Goal: Transaction & Acquisition: Purchase product/service

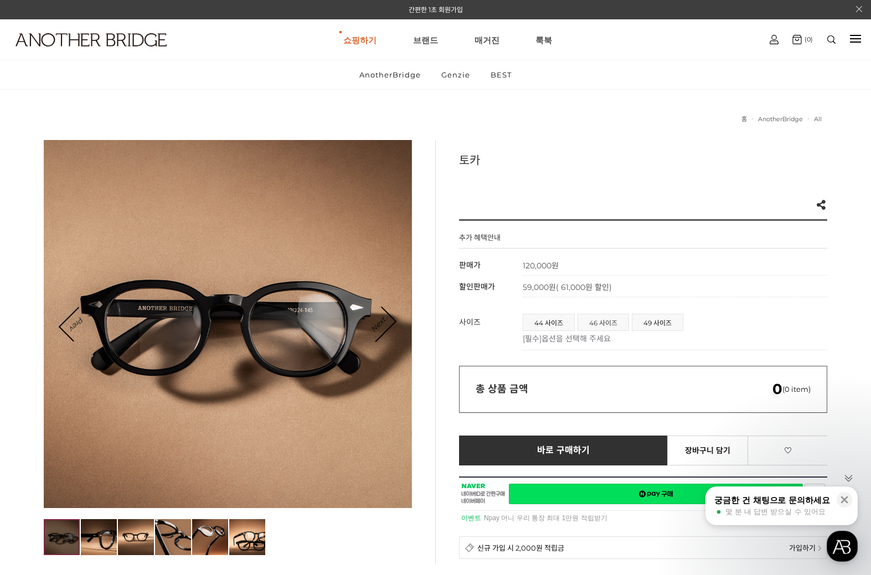
click at [612, 325] on span "46 사이즈" at bounding box center [603, 323] width 50 height 16
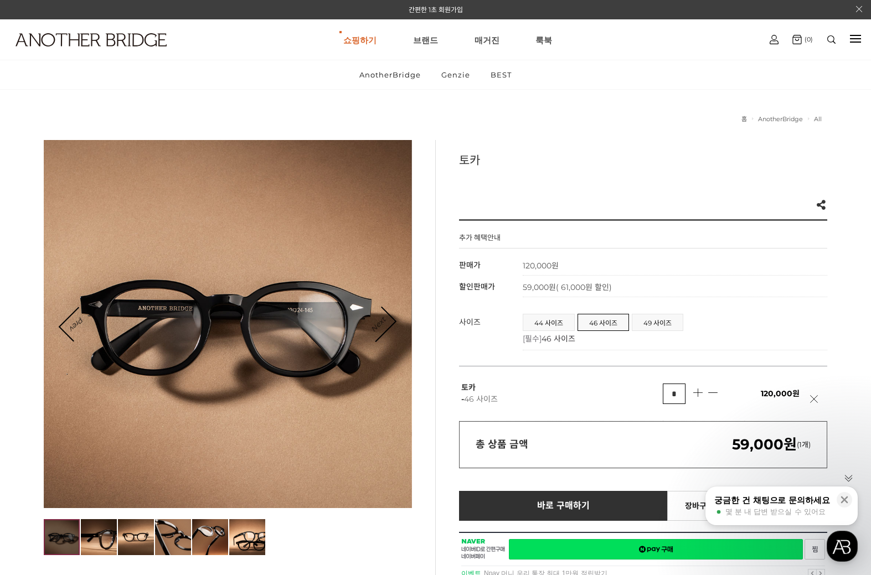
click at [387, 321] on link "Next" at bounding box center [378, 324] width 34 height 34
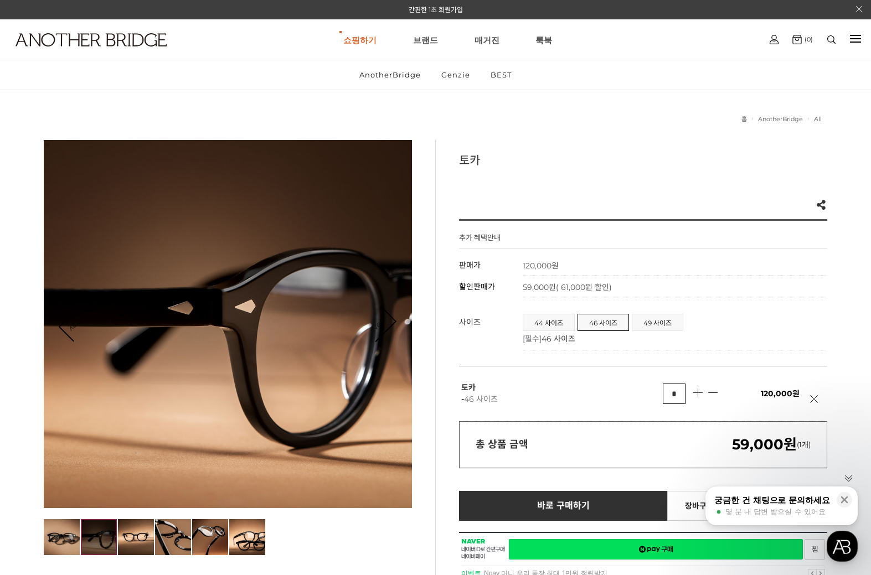
click at [387, 321] on link "Next" at bounding box center [378, 324] width 34 height 34
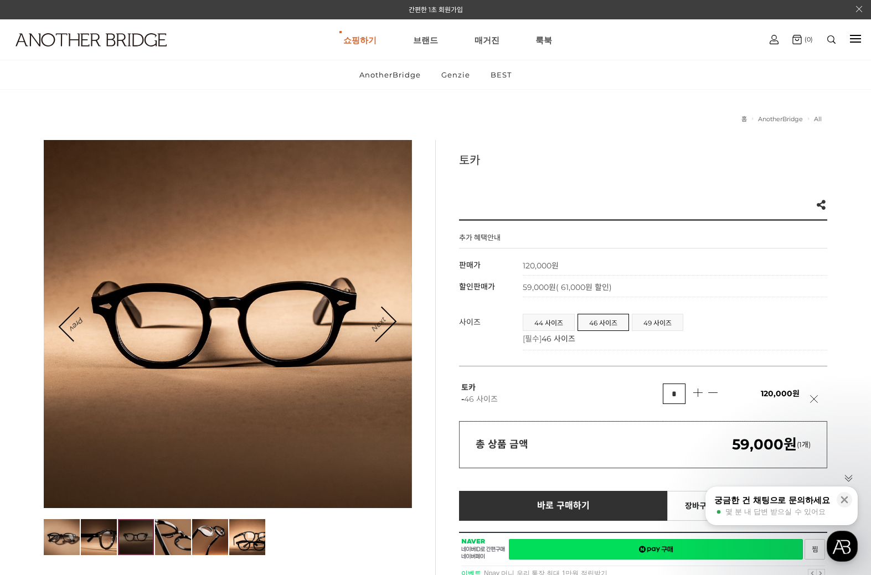
click at [387, 321] on link "Next" at bounding box center [378, 324] width 34 height 34
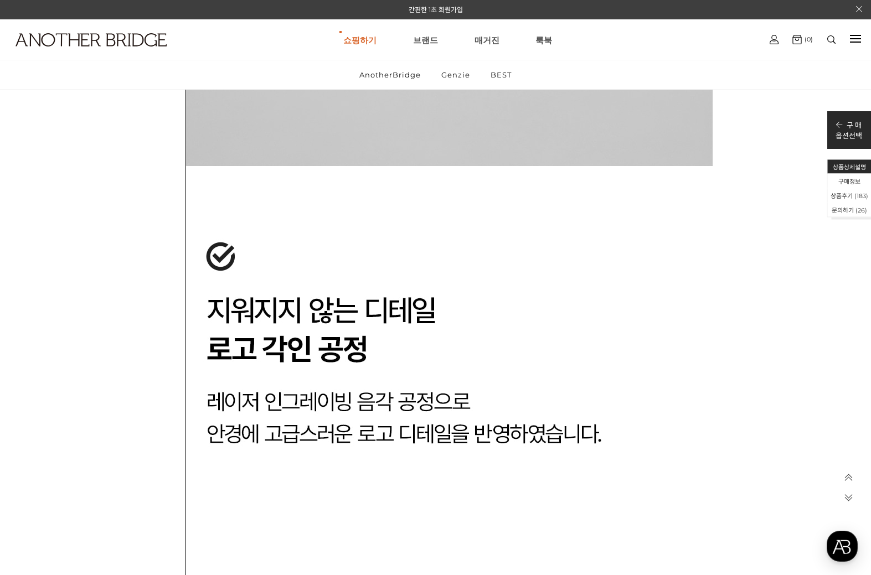
scroll to position [39175, 0]
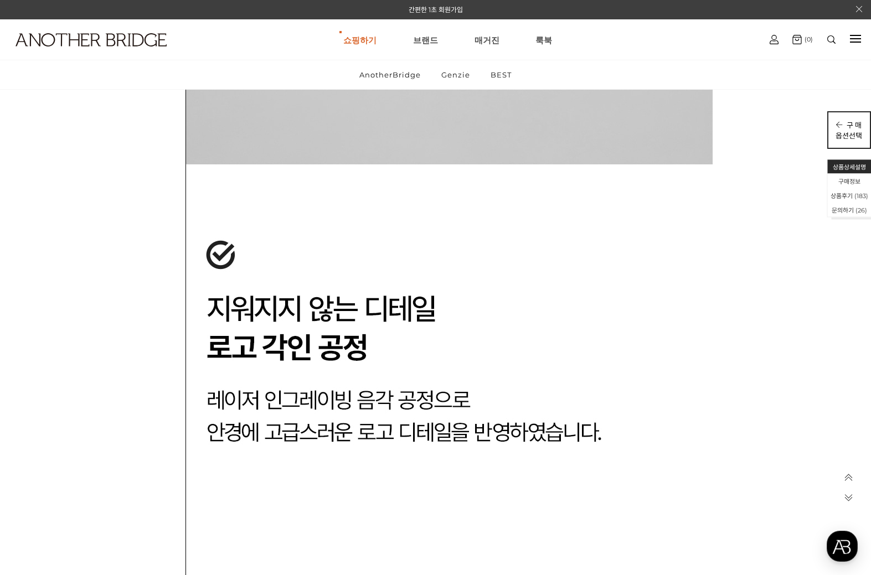
click at [848, 125] on p "구 매" at bounding box center [849, 125] width 27 height 11
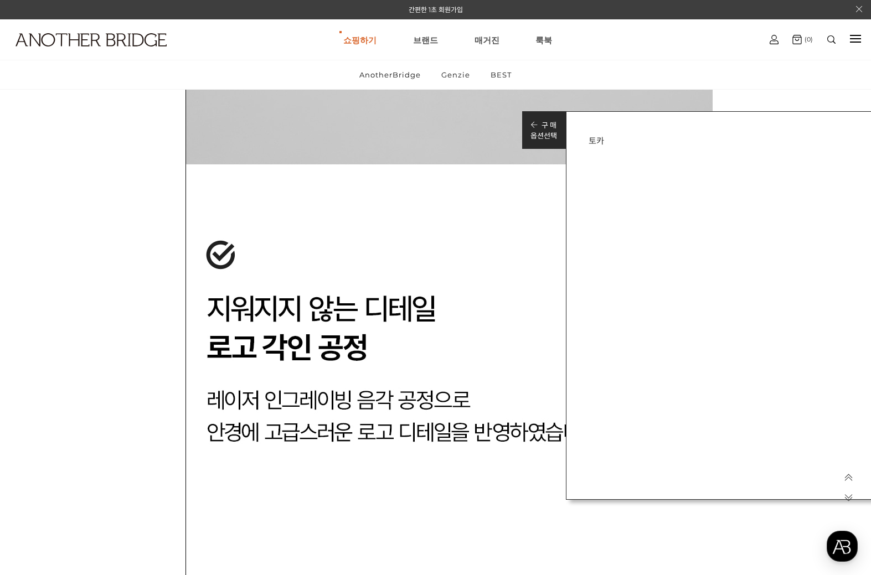
click at [597, 140] on h3 "토카" at bounding box center [723, 140] width 269 height 12
click at [630, 136] on h3 "토카" at bounding box center [723, 140] width 269 height 12
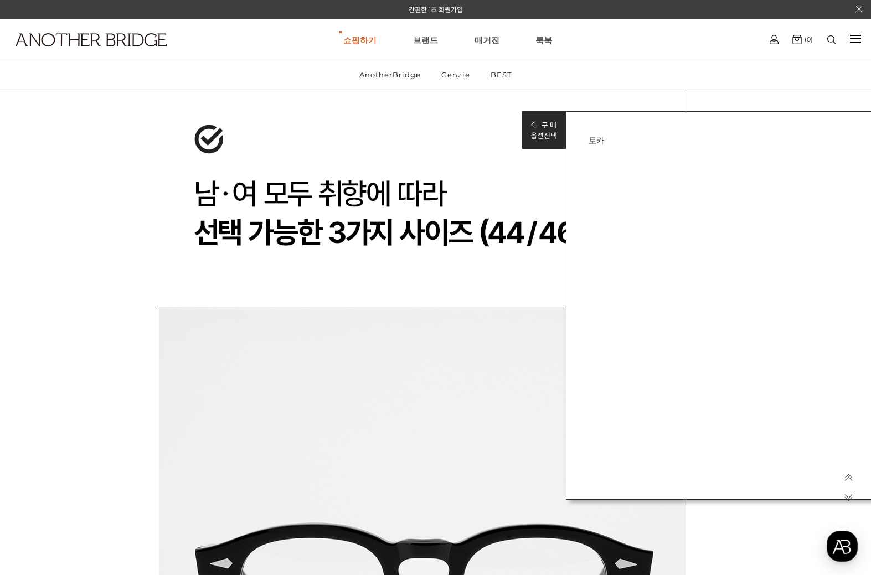
scroll to position [40789, 0]
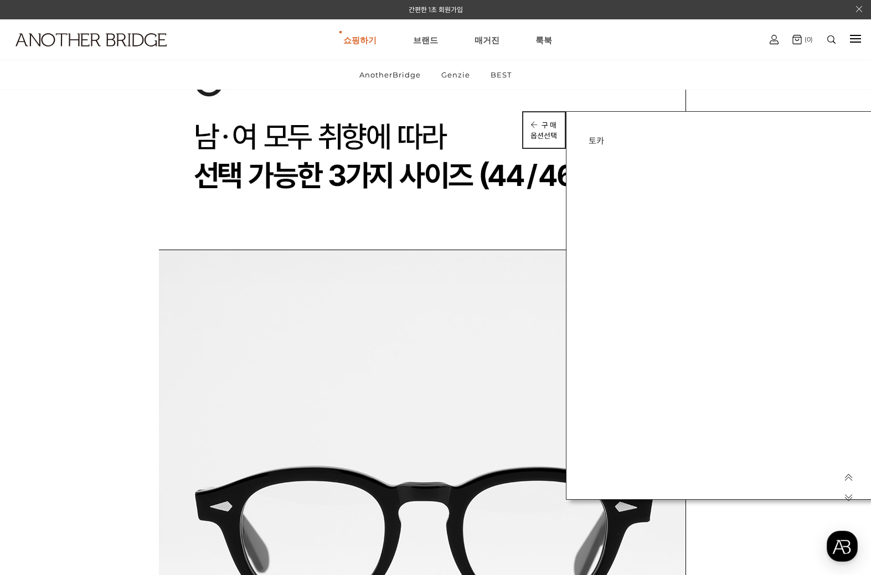
click at [548, 128] on p "구 매" at bounding box center [544, 125] width 27 height 11
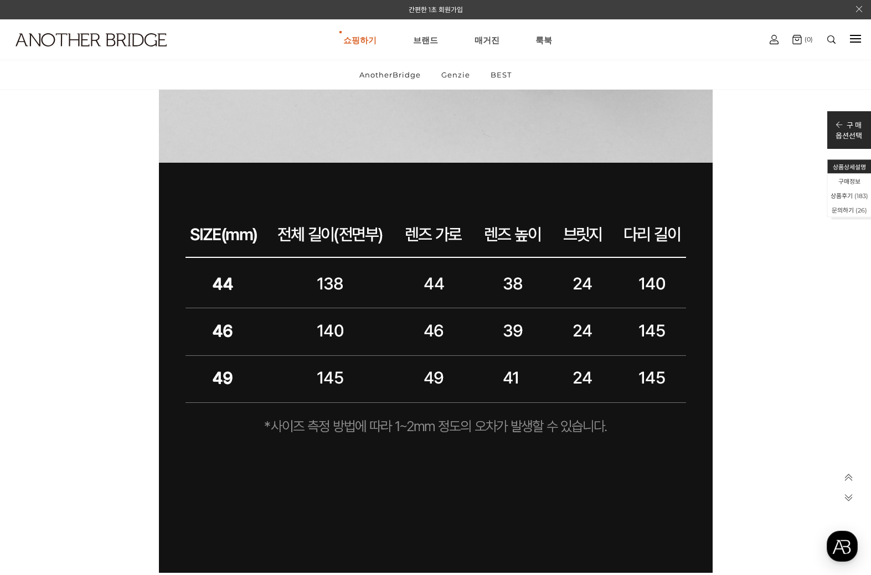
scroll to position [47404, 0]
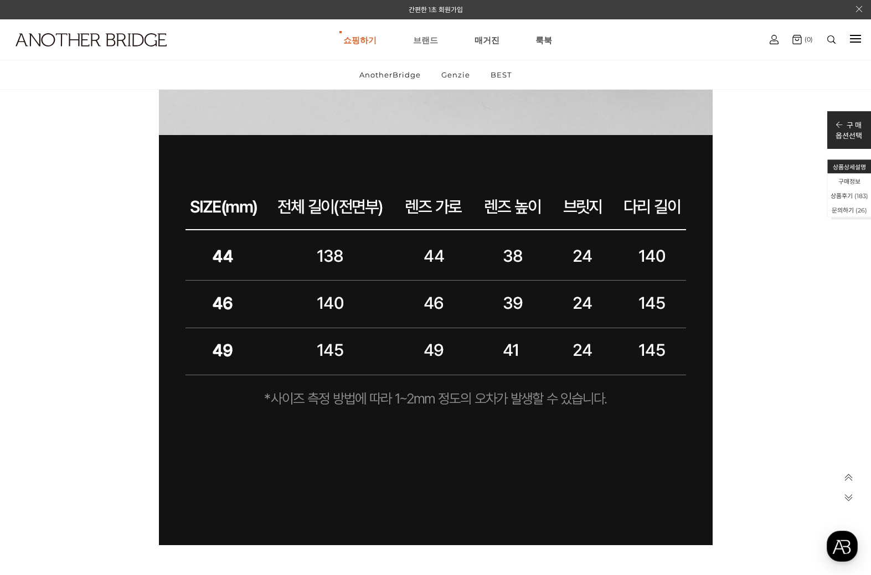
click at [426, 38] on link "브랜드" at bounding box center [425, 40] width 25 height 40
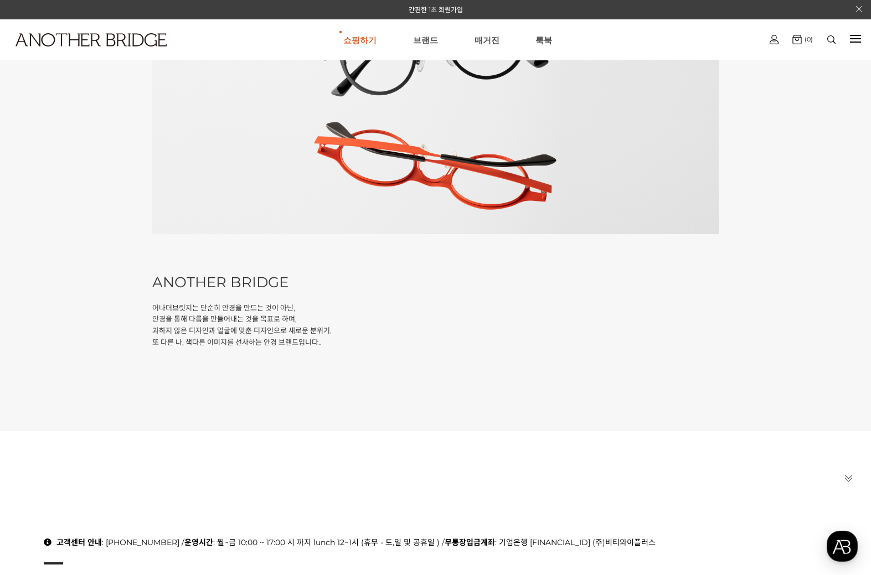
scroll to position [373, 0]
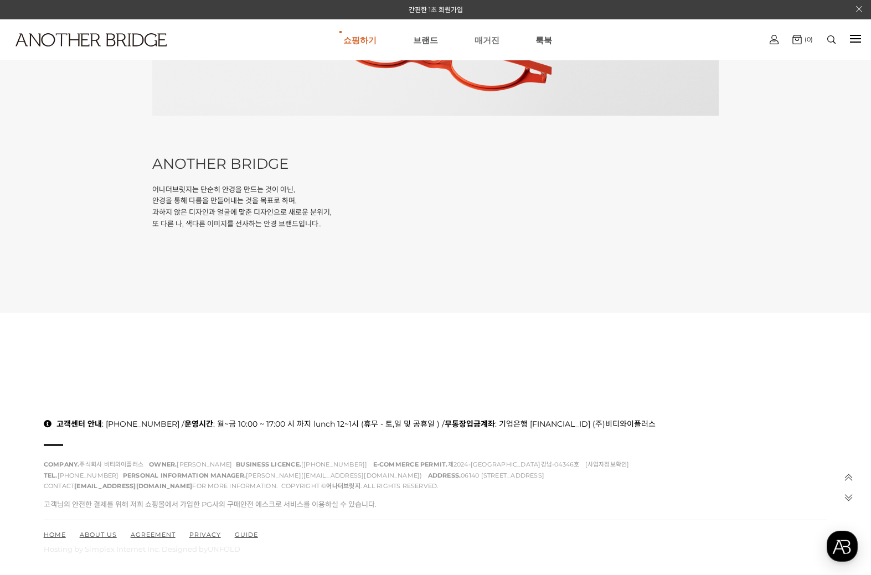
click at [483, 41] on link "매거진" at bounding box center [487, 40] width 25 height 40
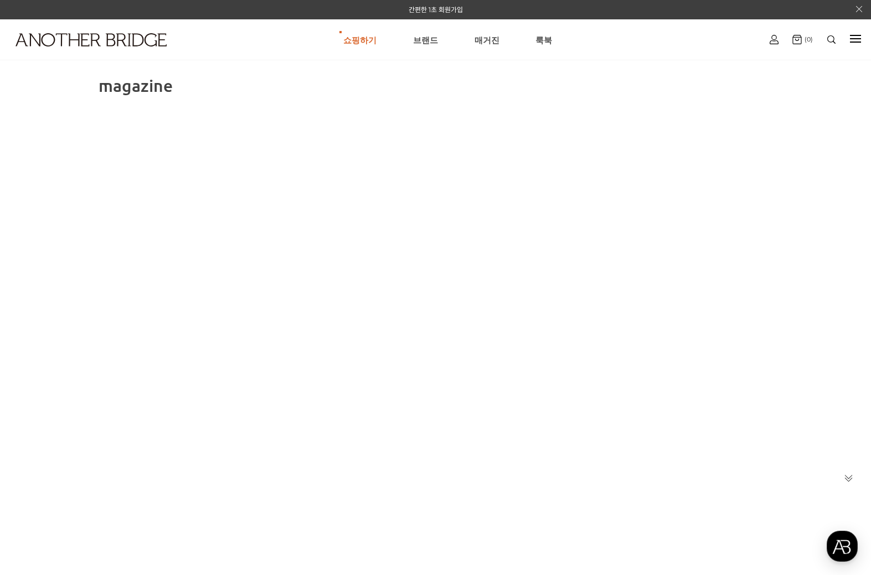
scroll to position [9, 0]
click at [496, 36] on ul "쇼핑하기 AnotherBridge Genzie BEST [GEOGRAPHIC_DATA] 매거진 [GEOGRAPHIC_DATA]" at bounding box center [448, 40] width 624 height 40
click at [542, 34] on link "룩북" at bounding box center [544, 40] width 17 height 40
